Goal: Task Accomplishment & Management: Manage account settings

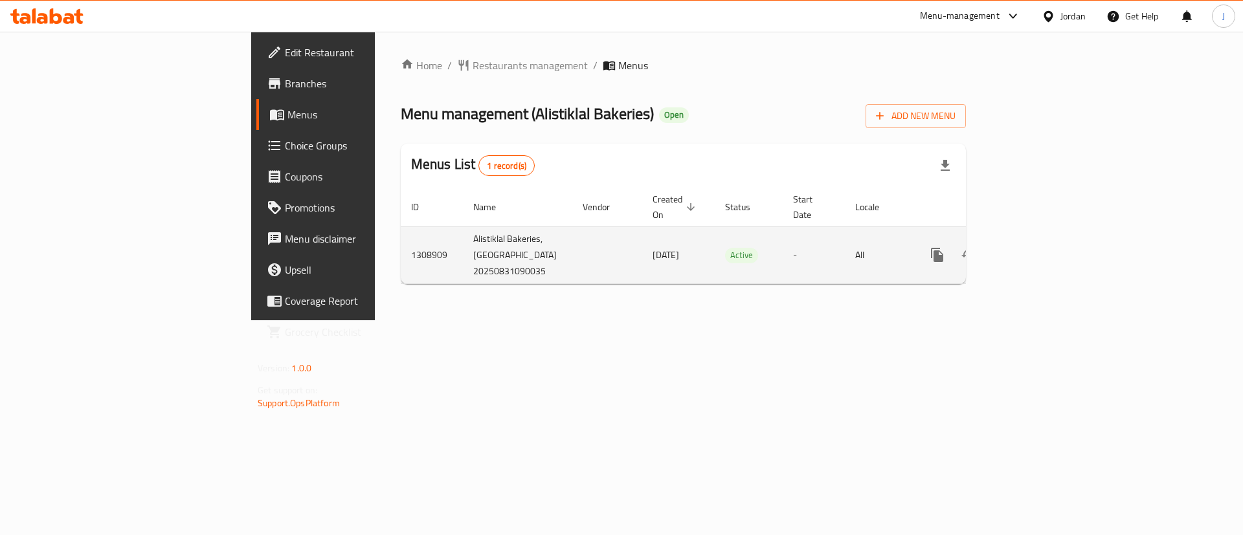
click at [1038, 254] on icon "enhanced table" at bounding box center [1031, 255] width 16 height 16
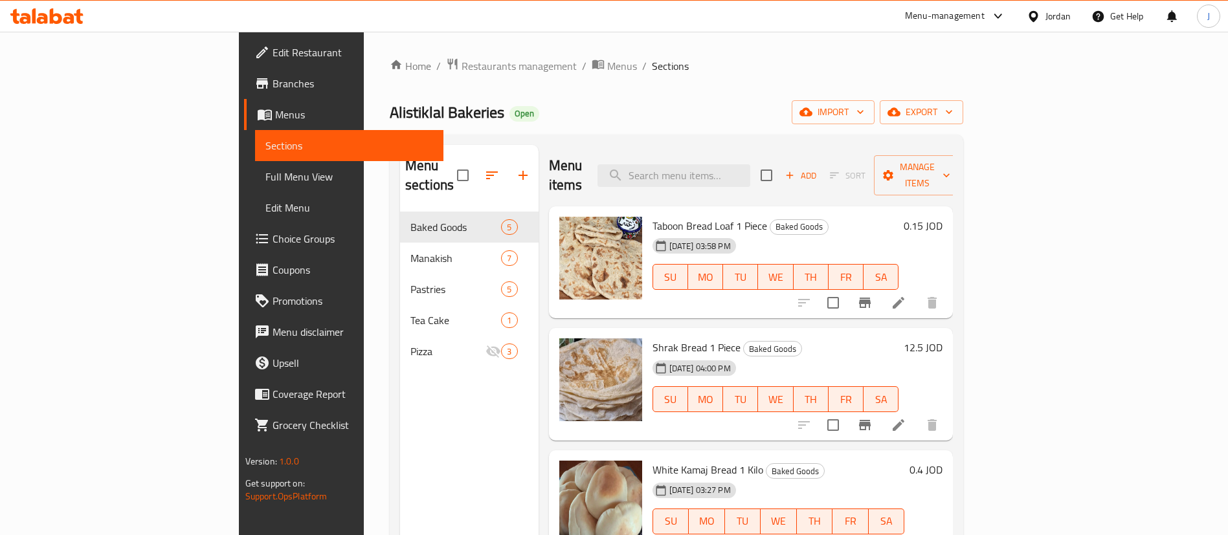
click at [648, 95] on div "Home / Restaurants management / Menus / Sections Alistiklal Bakeries Open impor…" at bounding box center [677, 374] width 574 height 633
click at [1064, 19] on div "Jordan" at bounding box center [1058, 16] width 25 height 14
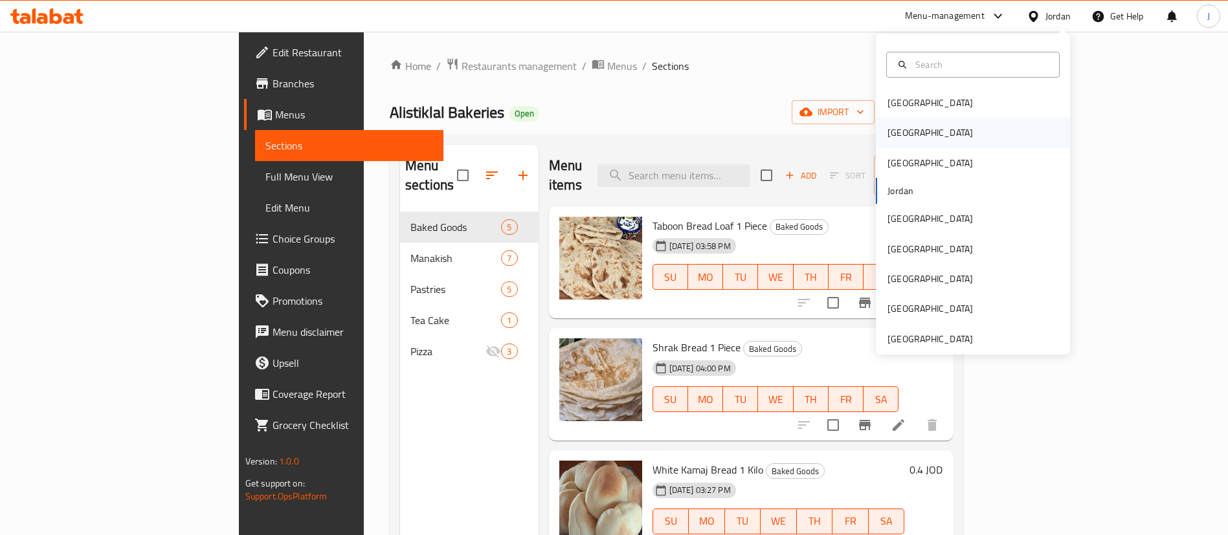
click at [897, 136] on div "[GEOGRAPHIC_DATA]" at bounding box center [930, 133] width 106 height 30
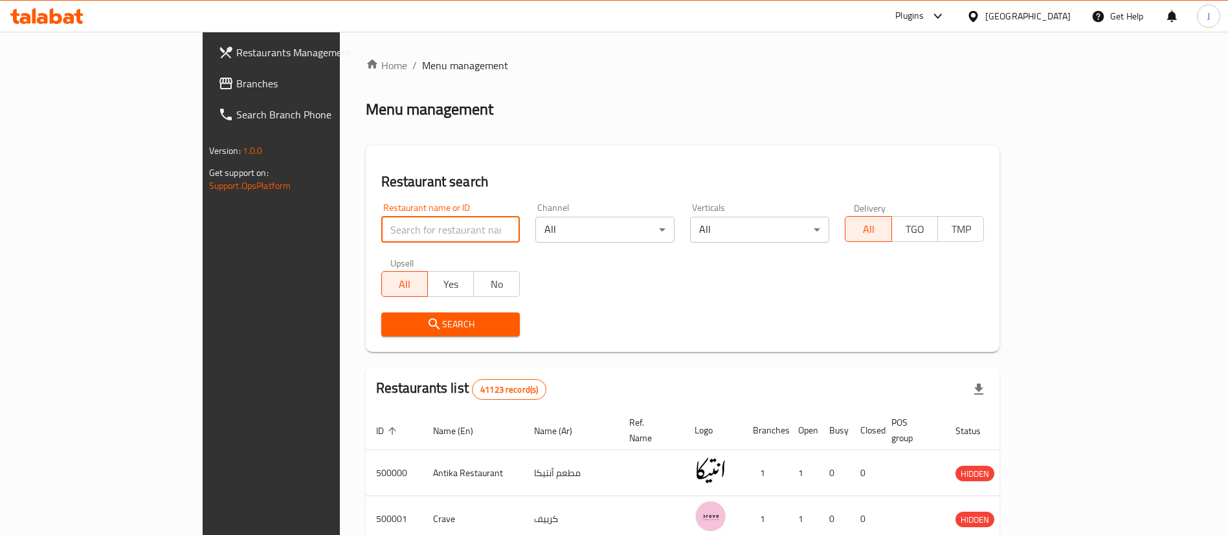
click at [426, 231] on input "search" at bounding box center [450, 230] width 139 height 26
paste input "Kahva"
type input "Kahva"
click button "Search" at bounding box center [450, 325] width 139 height 24
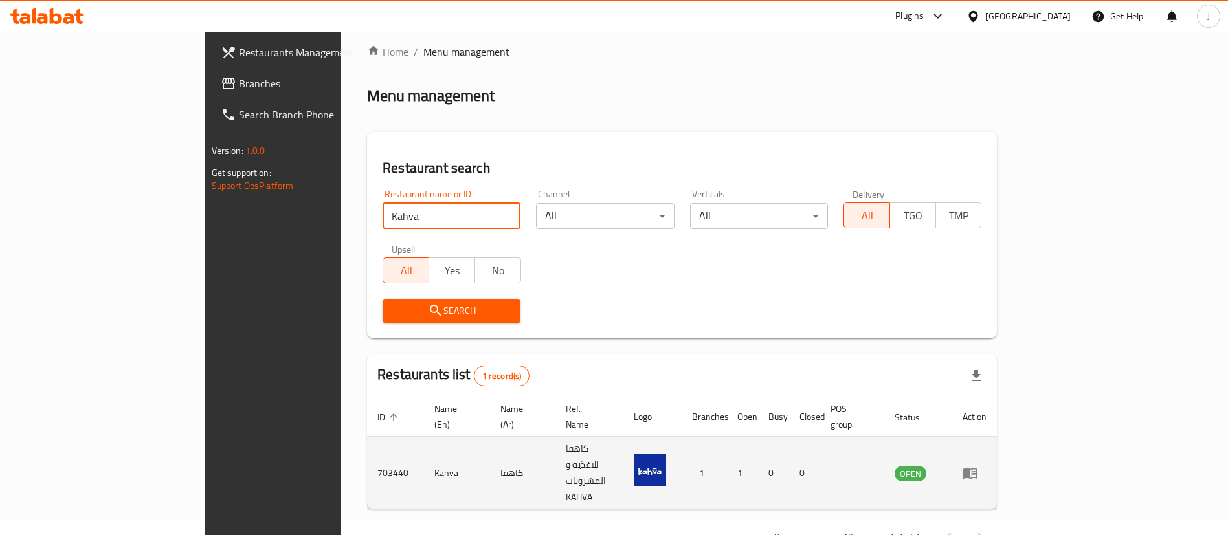
scroll to position [17, 0]
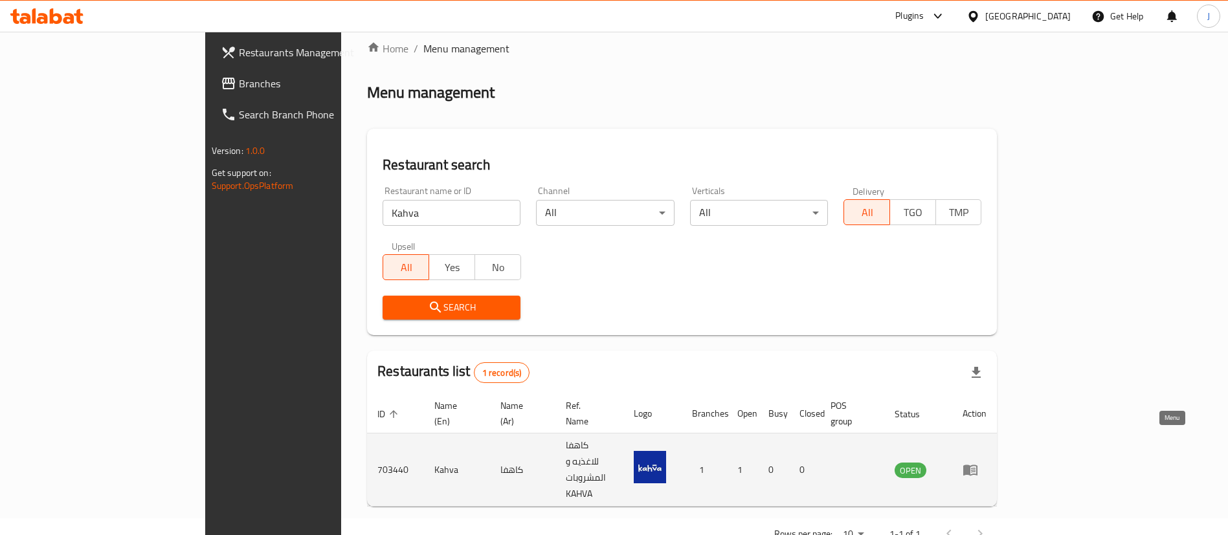
click at [978, 466] on icon "enhanced table" at bounding box center [970, 471] width 14 height 11
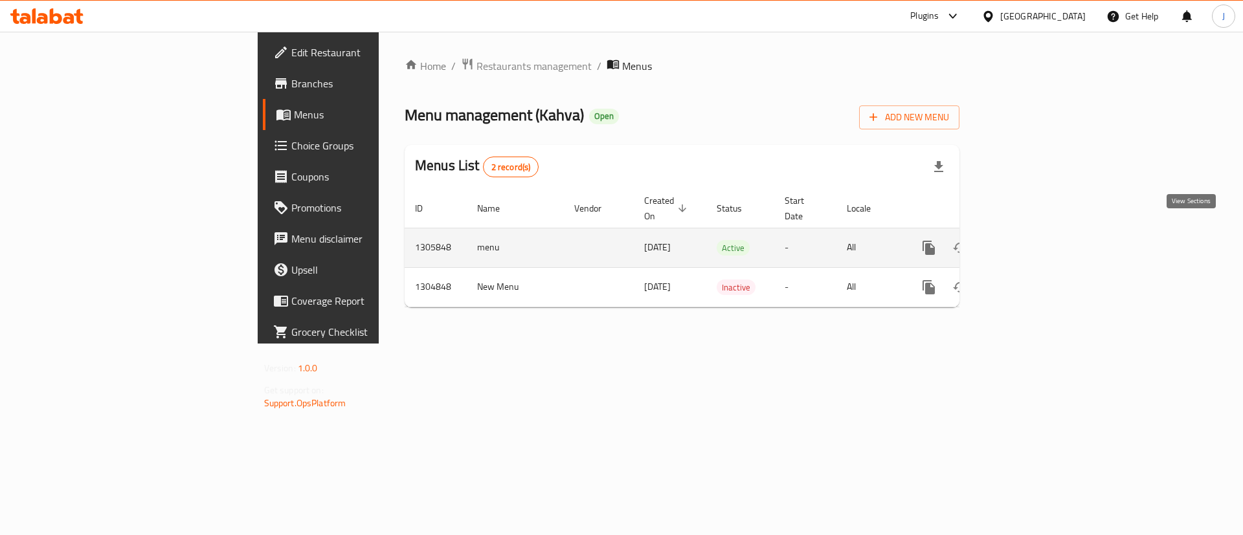
click at [1030, 240] on icon "enhanced table" at bounding box center [1023, 248] width 16 height 16
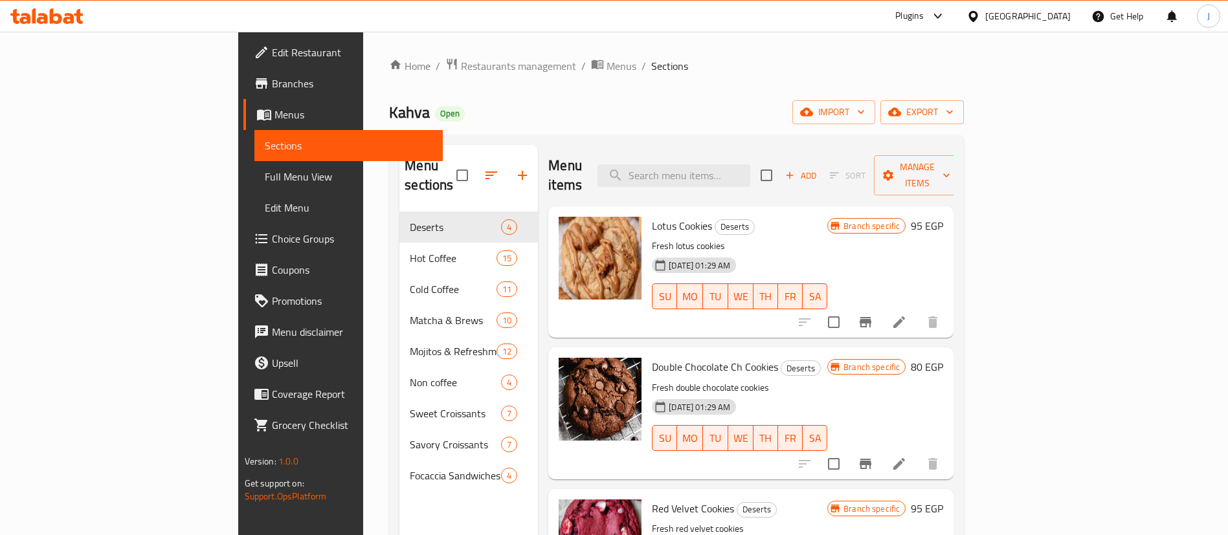
click at [924, 17] on div "Plugins" at bounding box center [909, 16] width 28 height 16
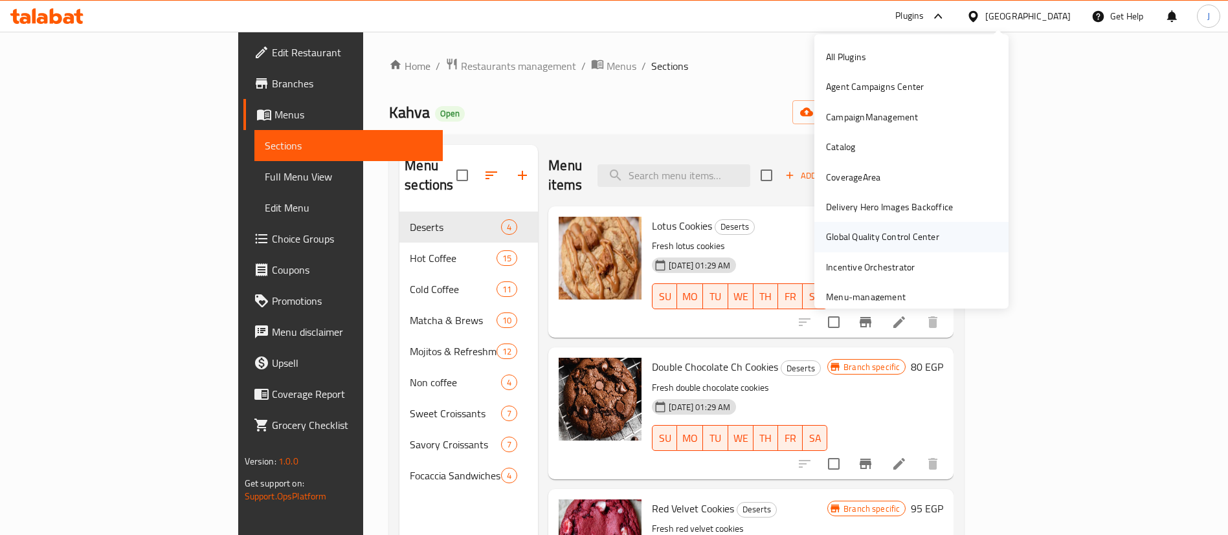
click at [891, 239] on div "Global Quality Control Center" at bounding box center [882, 237] width 113 height 14
